Goal: Check status: Check status

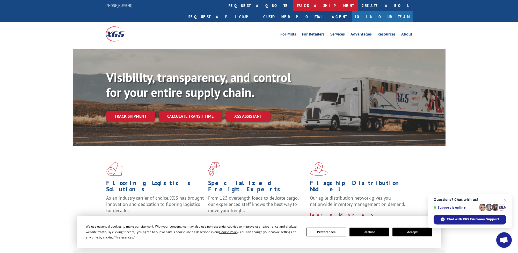
click at [293, 5] on link "track a shipment" at bounding box center [325, 5] width 65 height 11
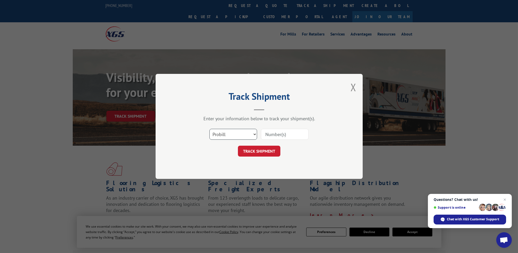
click at [232, 135] on select "Select category... Probill BOL PO" at bounding box center [234, 134] width 48 height 11
select select "bol"
click at [210, 129] on select "Select category... Probill BOL PO" at bounding box center [234, 134] width 48 height 11
click at [268, 129] on input at bounding box center [285, 134] width 48 height 11
paste input "17593143"
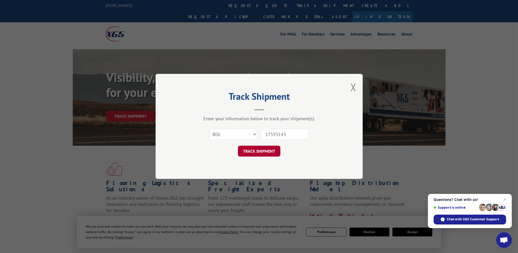
type input "17593143"
click at [257, 150] on button "TRACK SHIPMENT" at bounding box center [259, 151] width 42 height 11
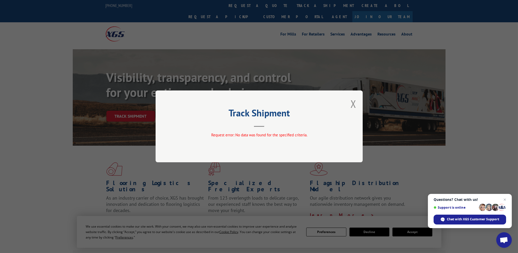
drag, startPoint x: 351, startPoint y: 103, endPoint x: 350, endPoint y: 107, distance: 4.7
click at [351, 103] on button "Close modal" at bounding box center [354, 104] width 6 height 14
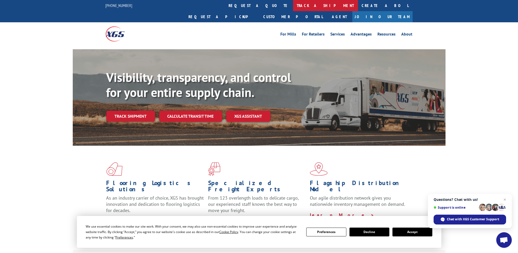
click at [293, 6] on link "track a shipment" at bounding box center [325, 5] width 65 height 11
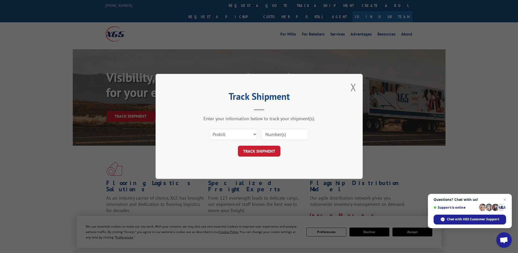
click at [262, 130] on input at bounding box center [285, 134] width 48 height 11
paste input "17593143"
type input "17593143"
click at [253, 150] on button "TRACK SHIPMENT" at bounding box center [259, 151] width 42 height 11
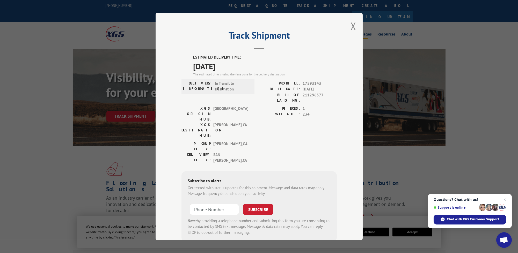
click at [351, 25] on button "Close modal" at bounding box center [354, 26] width 6 height 14
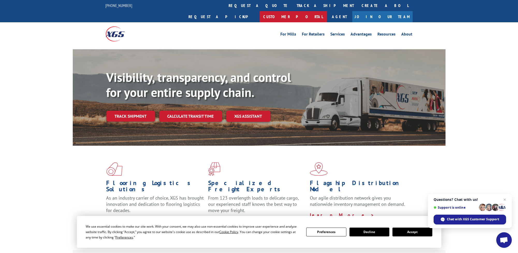
click at [327, 11] on link "Customer Portal" at bounding box center [293, 16] width 67 height 11
